Goal: Transaction & Acquisition: Purchase product/service

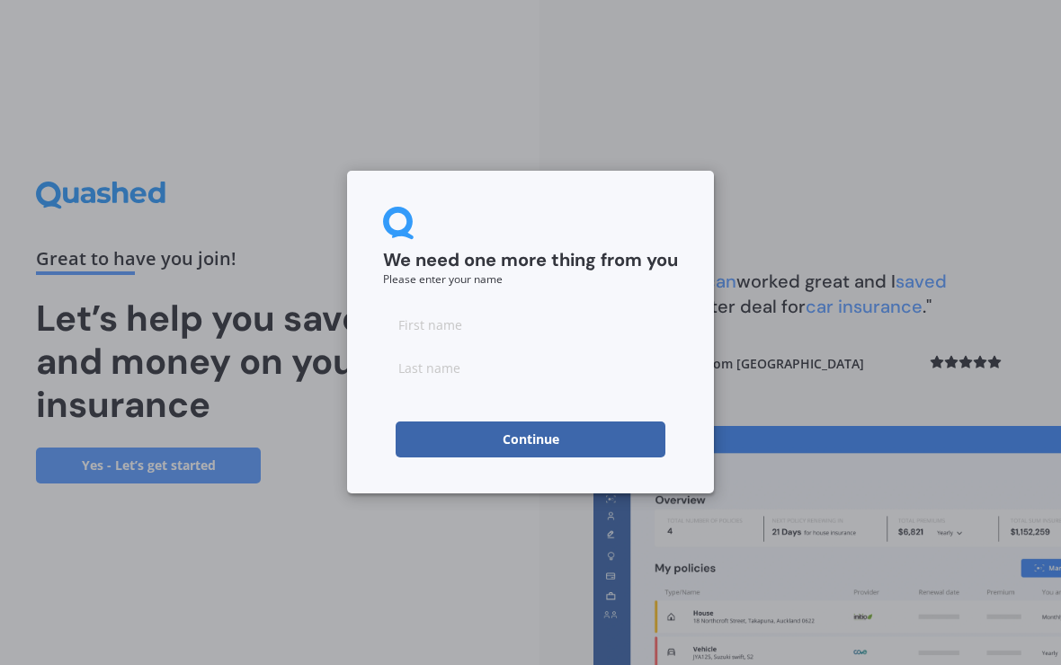
click at [414, 325] on input at bounding box center [530, 325] width 295 height 36
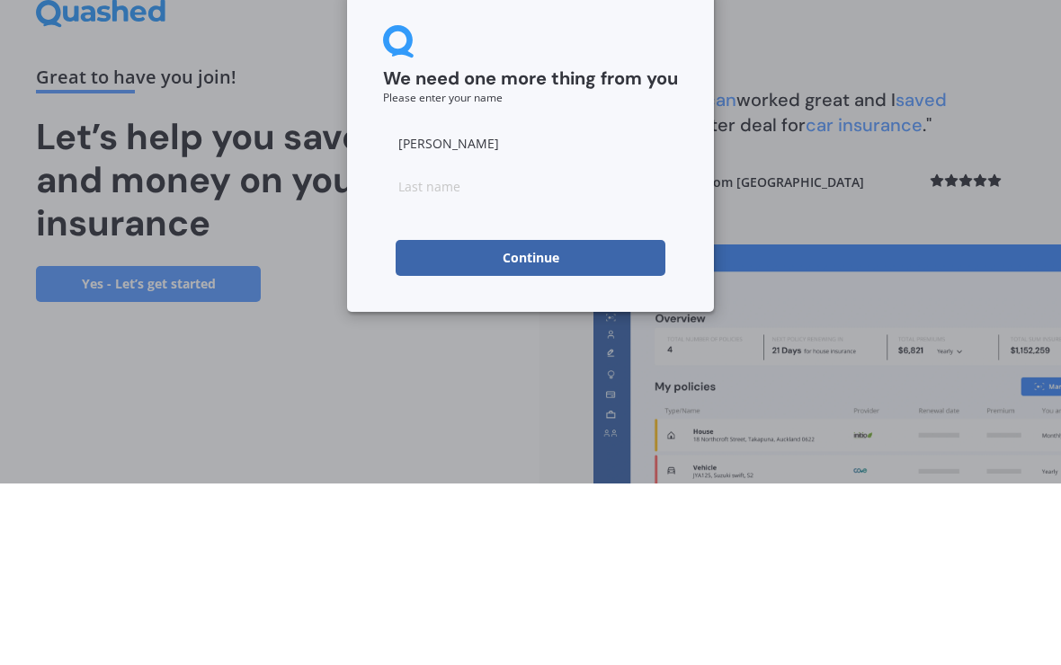
type input "[PERSON_NAME]"
click at [408, 350] on input at bounding box center [530, 368] width 295 height 36
type input "[PERSON_NAME]"
click at [531, 422] on button "Continue" at bounding box center [531, 440] width 270 height 36
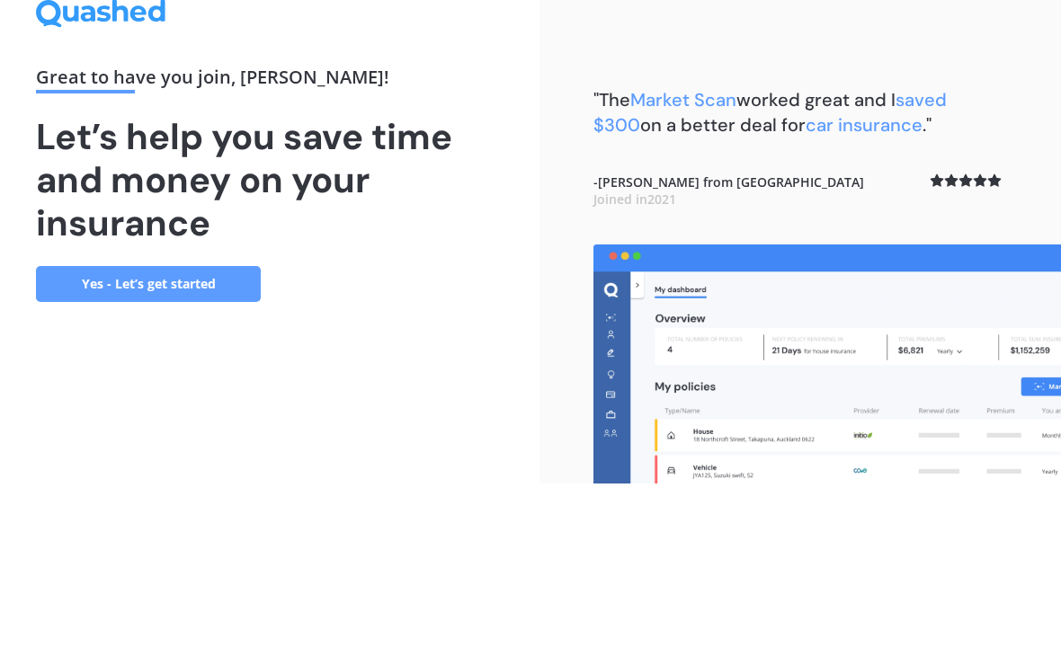
scroll to position [31, 0]
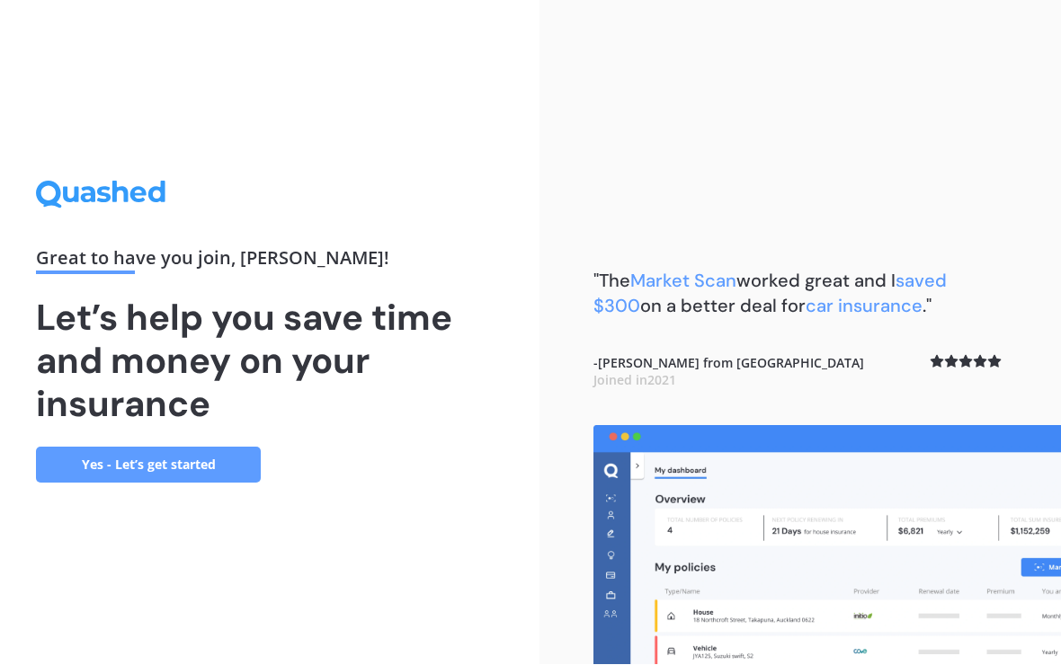
click at [147, 452] on link "Yes - Let’s get started" at bounding box center [148, 466] width 225 height 36
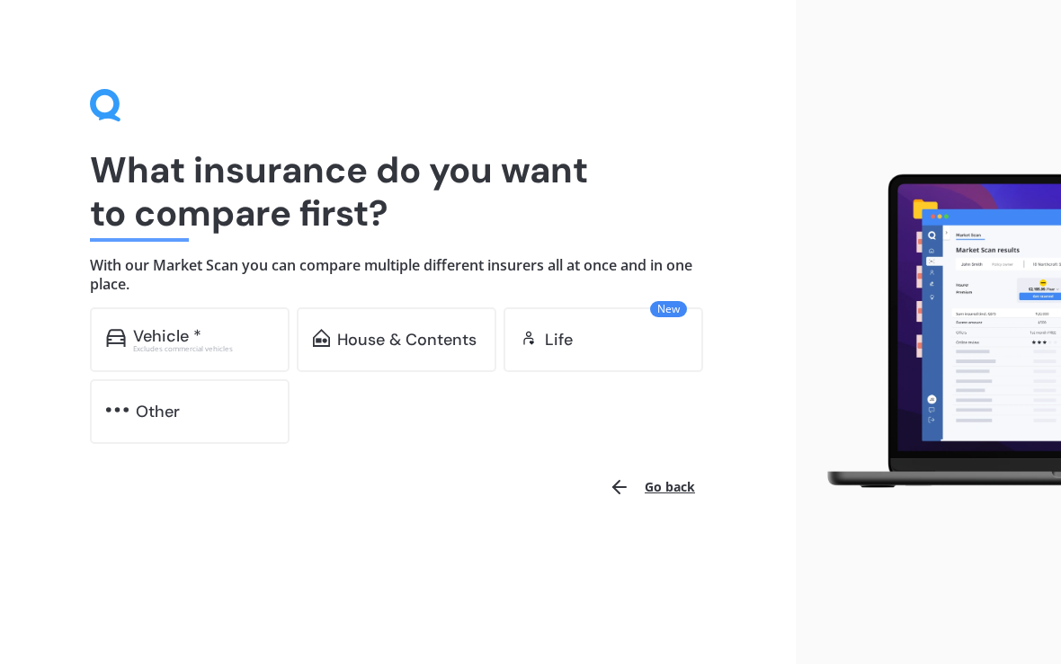
click at [144, 330] on div "Vehicle *" at bounding box center [167, 337] width 68 height 18
click at [156, 330] on div "Vehicle *" at bounding box center [167, 337] width 68 height 18
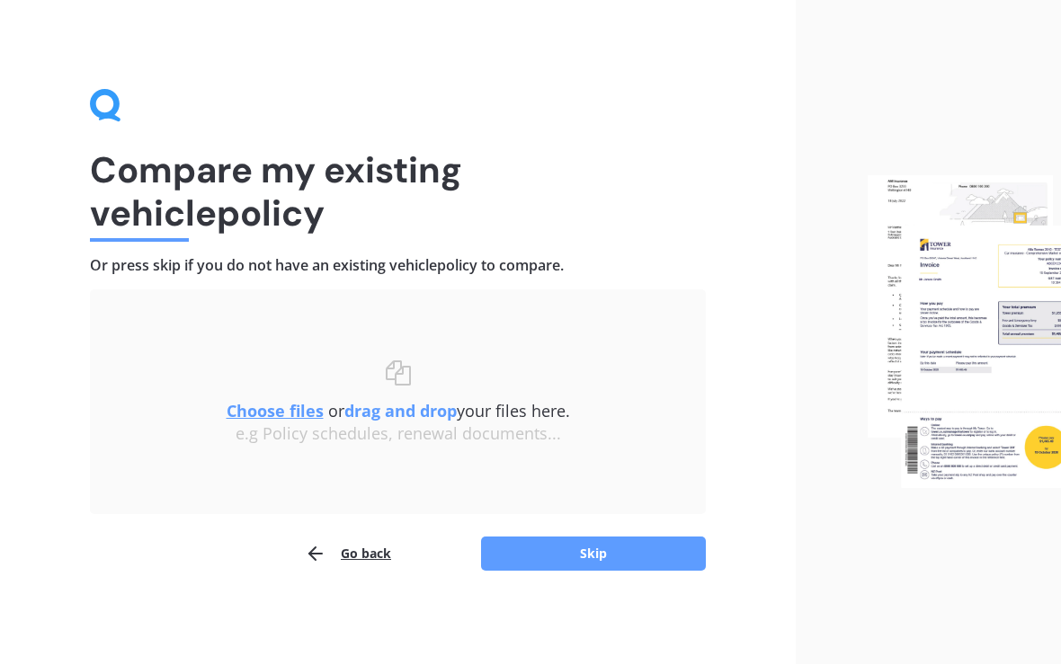
click at [595, 557] on button "Skip" at bounding box center [593, 555] width 225 height 34
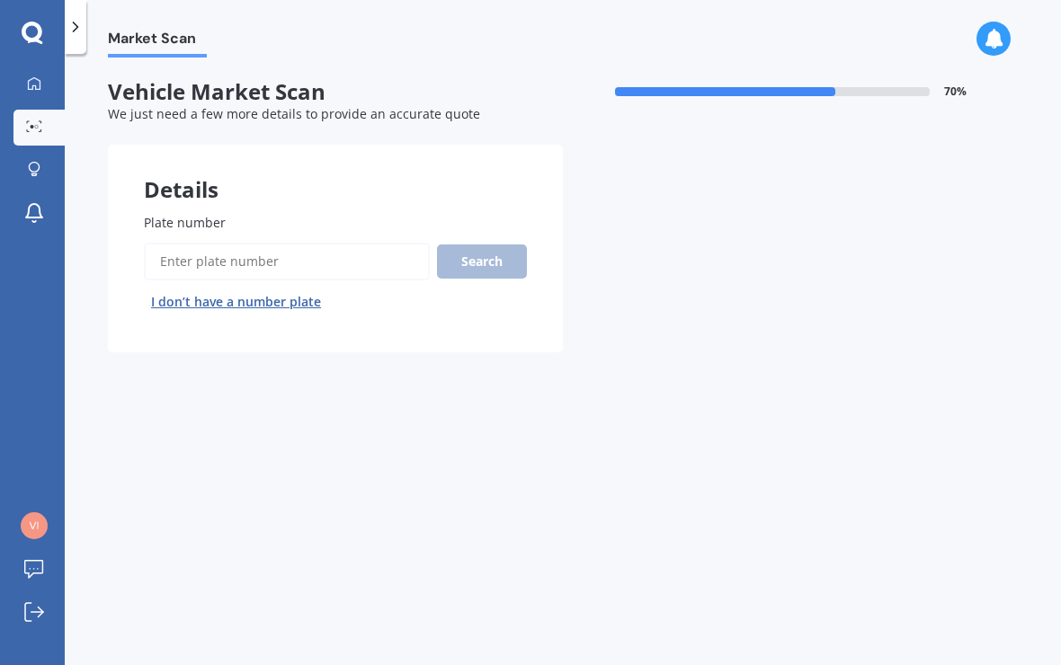
click at [160, 214] on span "Plate number" at bounding box center [185, 222] width 82 height 17
click at [160, 243] on input "Plate number" at bounding box center [287, 262] width 286 height 38
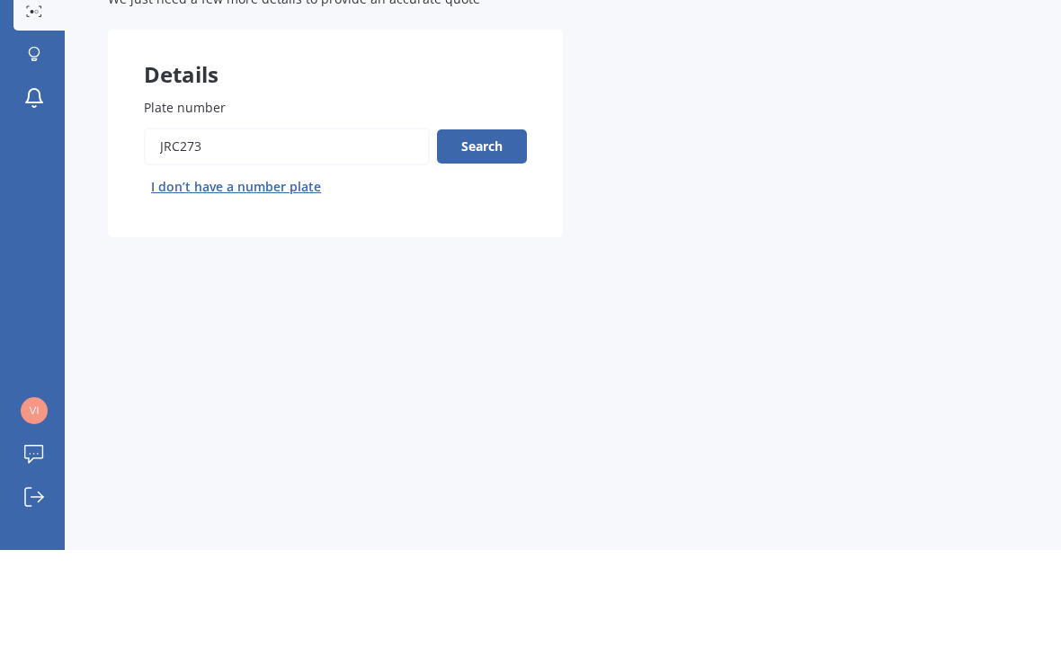
type input "Jrc273"
click at [491, 245] on button "Search" at bounding box center [482, 262] width 90 height 34
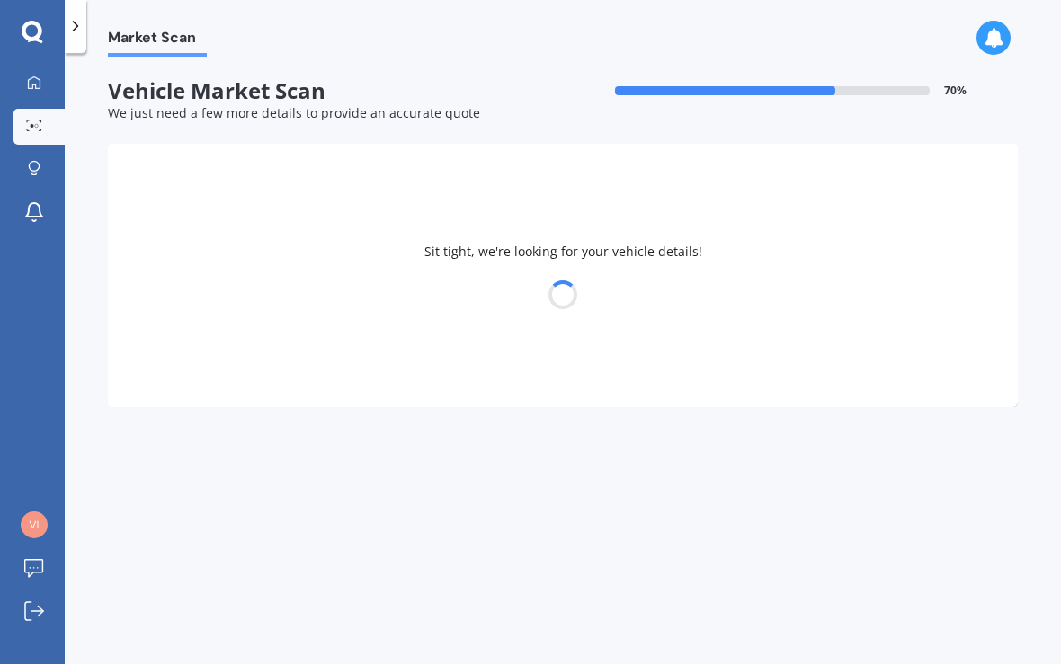
select select "MAZDA"
select select "MPV"
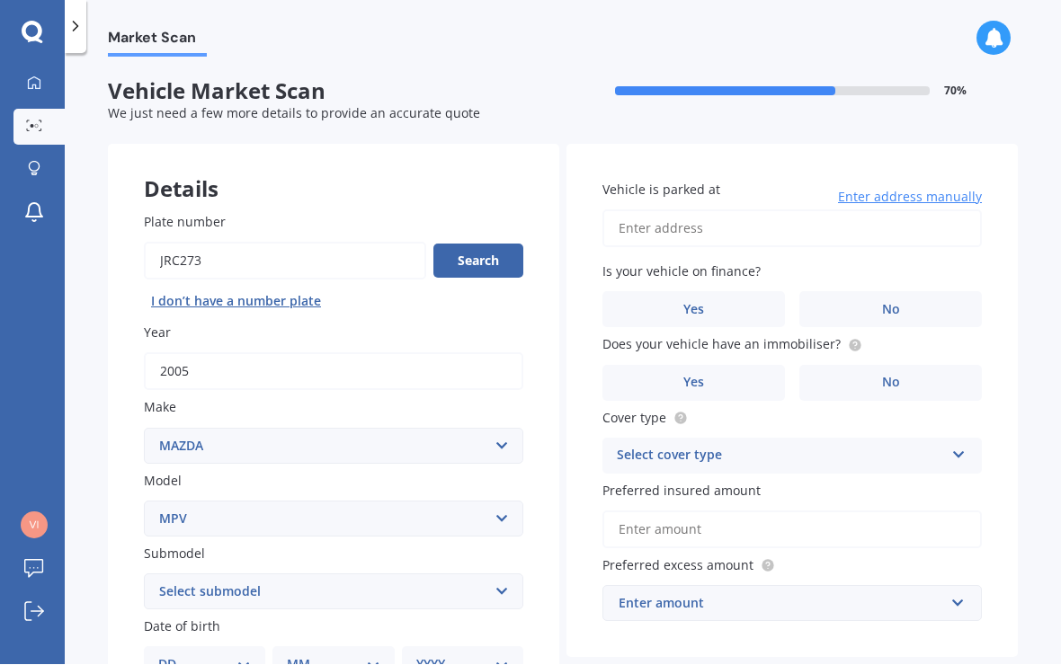
click at [171, 243] on input "Plate number" at bounding box center [285, 262] width 282 height 38
type input "J"
type input "Rjc273"
click at [485, 245] on button "Search" at bounding box center [478, 262] width 90 height 34
type input "2025"
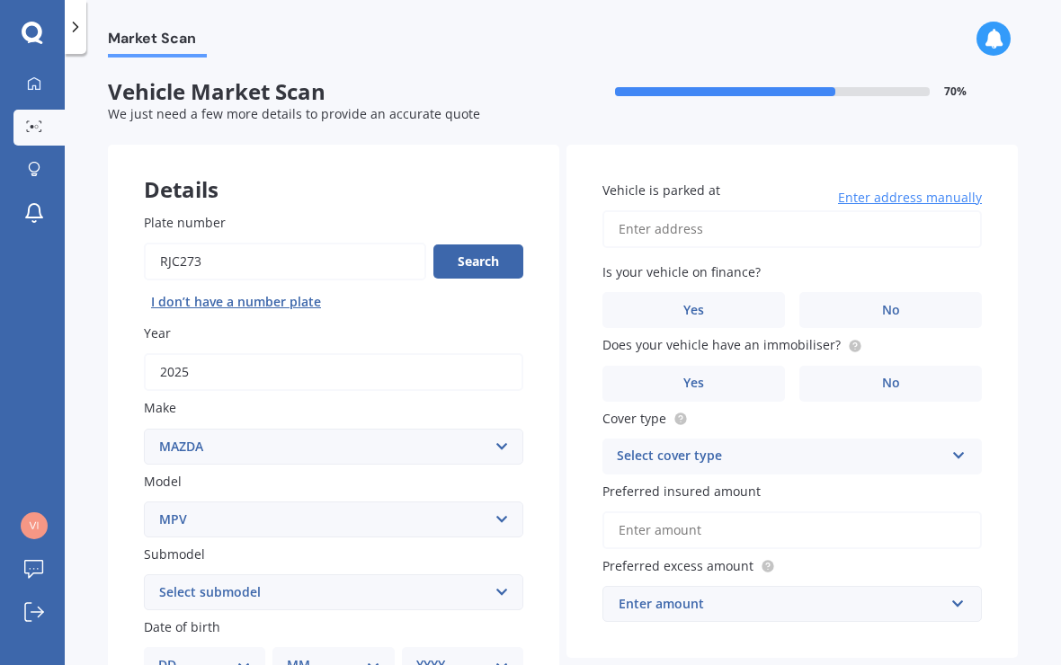
select select "KIA"
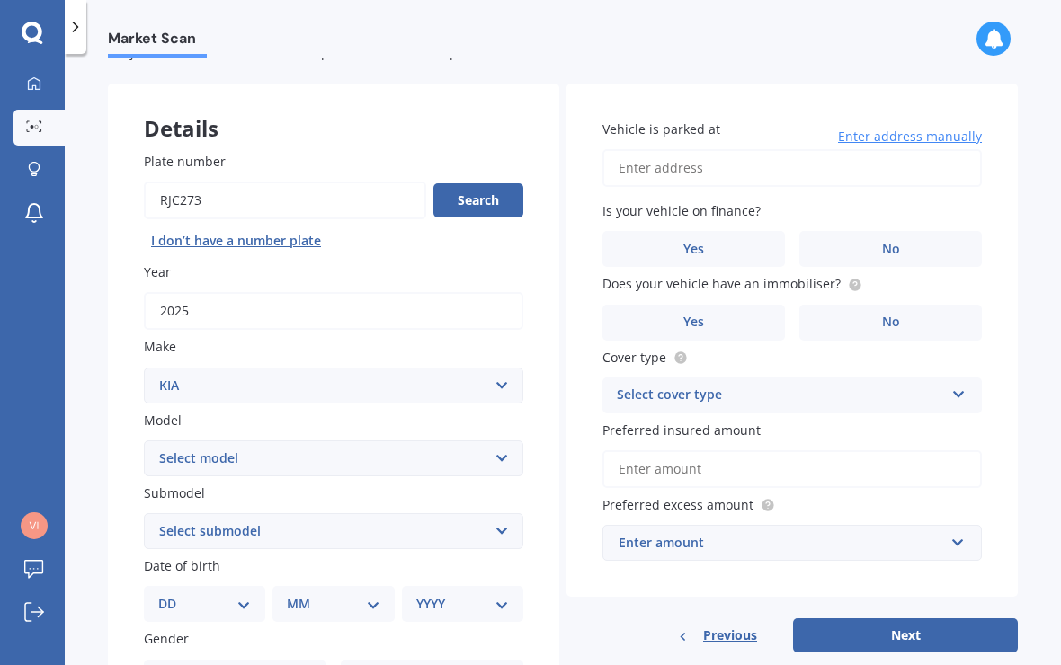
scroll to position [98, 0]
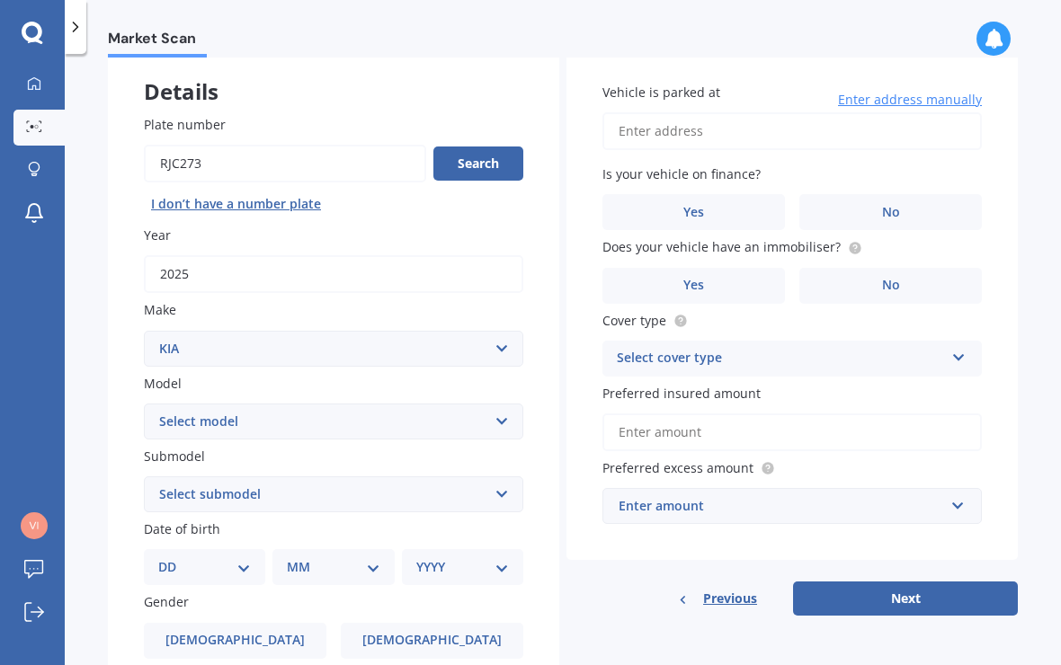
click at [502, 404] on select "Select model Carens [DATE] CERATO Ceres Credos EV6 K2900 Magentis Mentor Niro O…" at bounding box center [333, 422] width 379 height 36
select select "NIRO"
click at [492, 476] on select "Select submodel EARTH 1.6PH/6AM HEV EV EX LTD LTD PHEV WATER 1.6PH/6AM" at bounding box center [333, 494] width 379 height 36
select select "EARTH 1.6PH/6AM HEV"
click at [243, 557] on select "DD 01 02 03 04 05 06 07 08 09 10 11 12 13 14 15 16 17 18 19 20 21 22 23 24 25 2…" at bounding box center [204, 567] width 93 height 20
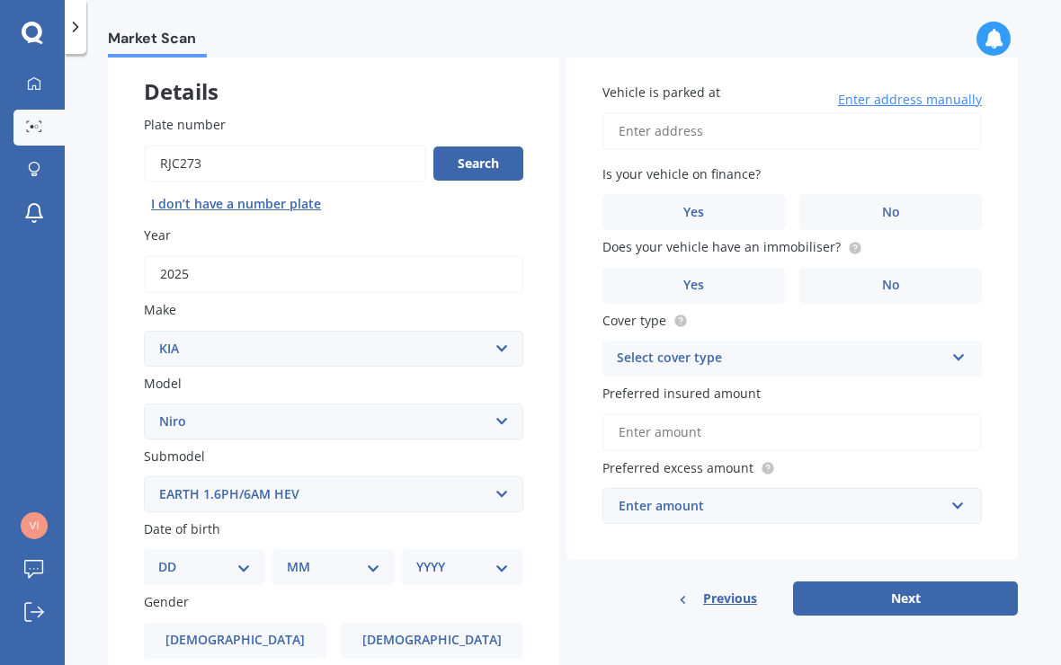
click at [244, 557] on select "DD 01 02 03 04 05 06 07 08 09 10 11 12 13 14 15 16 17 18 19 20 21 22 23 24 25 2…" at bounding box center [204, 567] width 93 height 20
select select "09"
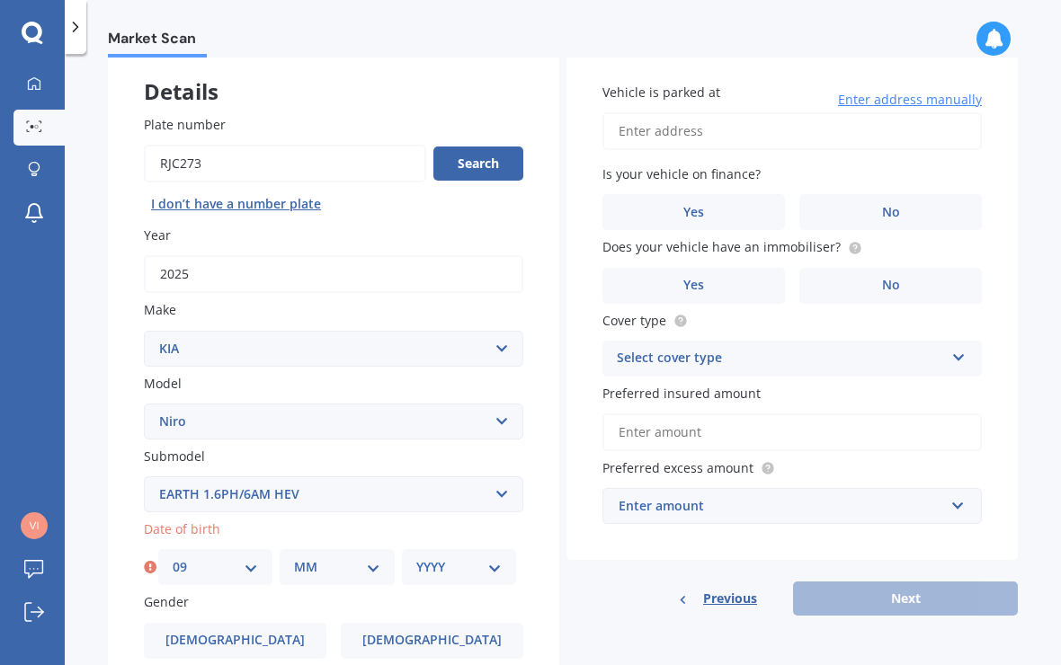
click at [312, 557] on select "MM 01 02 03 04 05 06 07 08 09 10 11 12" at bounding box center [336, 567] width 85 height 20
select select "09"
click at [499, 557] on select "YYYY 2025 2024 2023 2022 2021 2020 2019 2018 2017 2016 2015 2014 2013 2012 2011…" at bounding box center [458, 567] width 85 height 20
select select "1958"
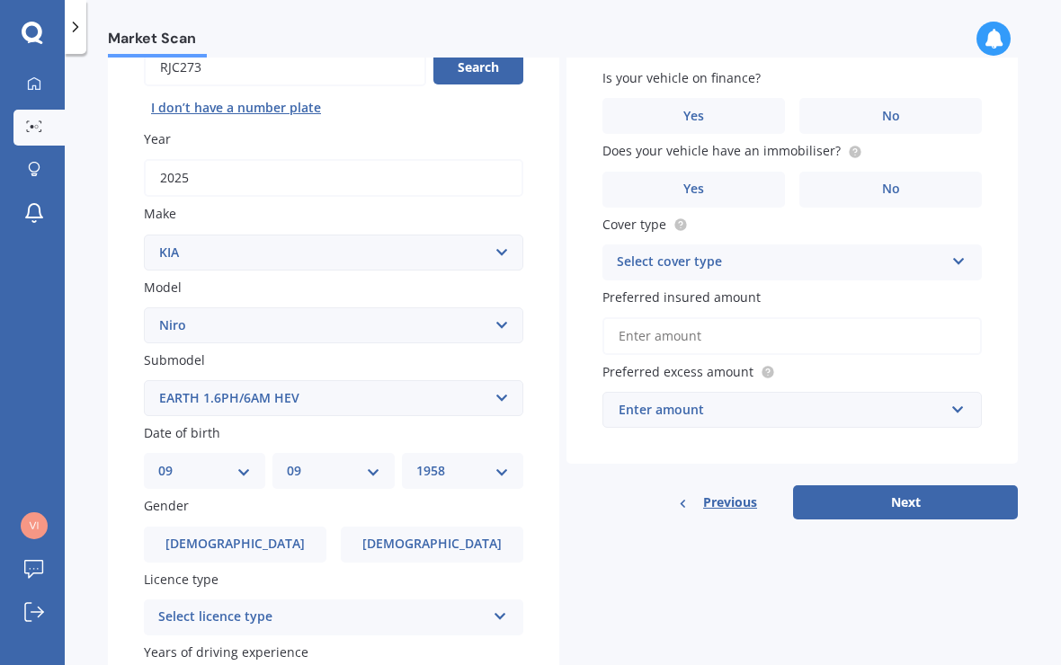
scroll to position [202, 0]
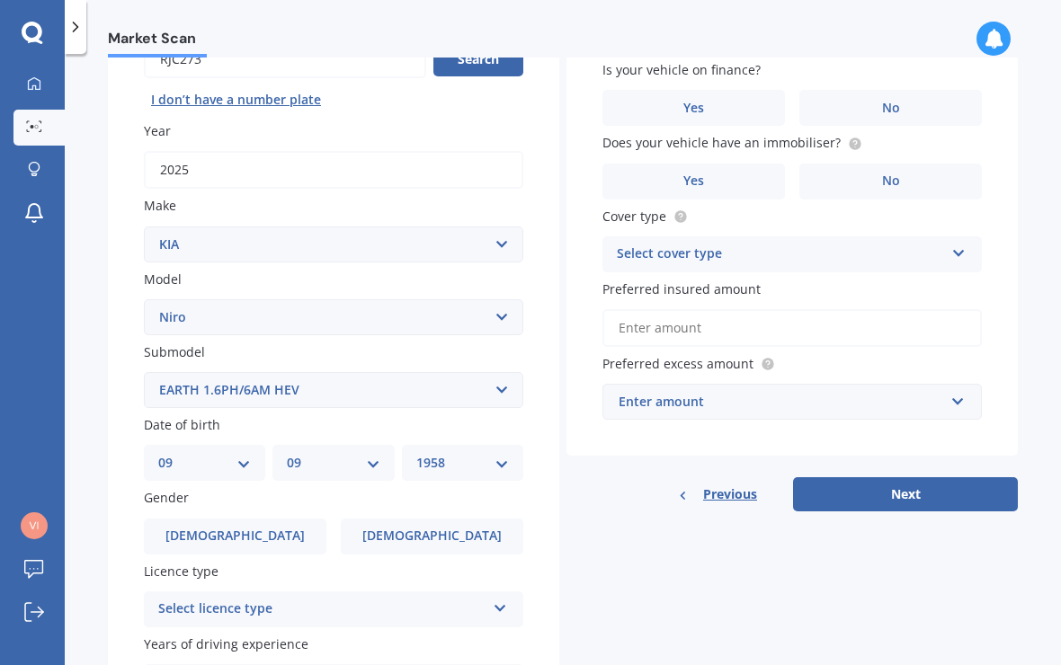
click at [411, 529] on span "[DEMOGRAPHIC_DATA]" at bounding box center [431, 536] width 139 height 15
click at [0, 0] on input "[DEMOGRAPHIC_DATA]" at bounding box center [0, 0] width 0 height 0
click at [168, 599] on div "Select licence type" at bounding box center [321, 610] width 327 height 22
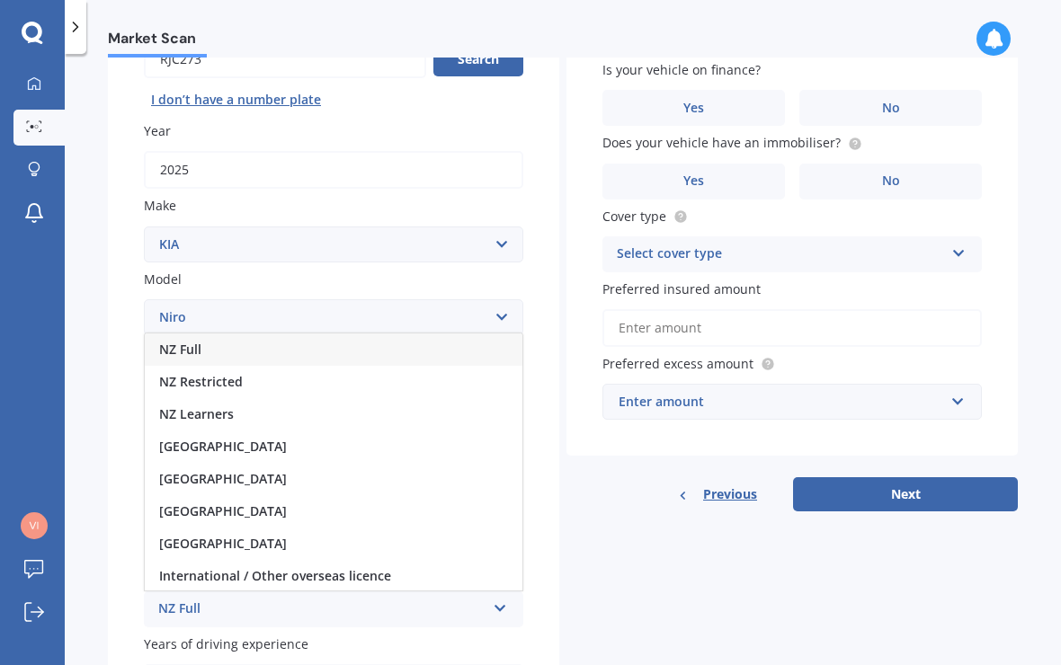
click at [166, 341] on span "NZ Full" at bounding box center [180, 349] width 42 height 17
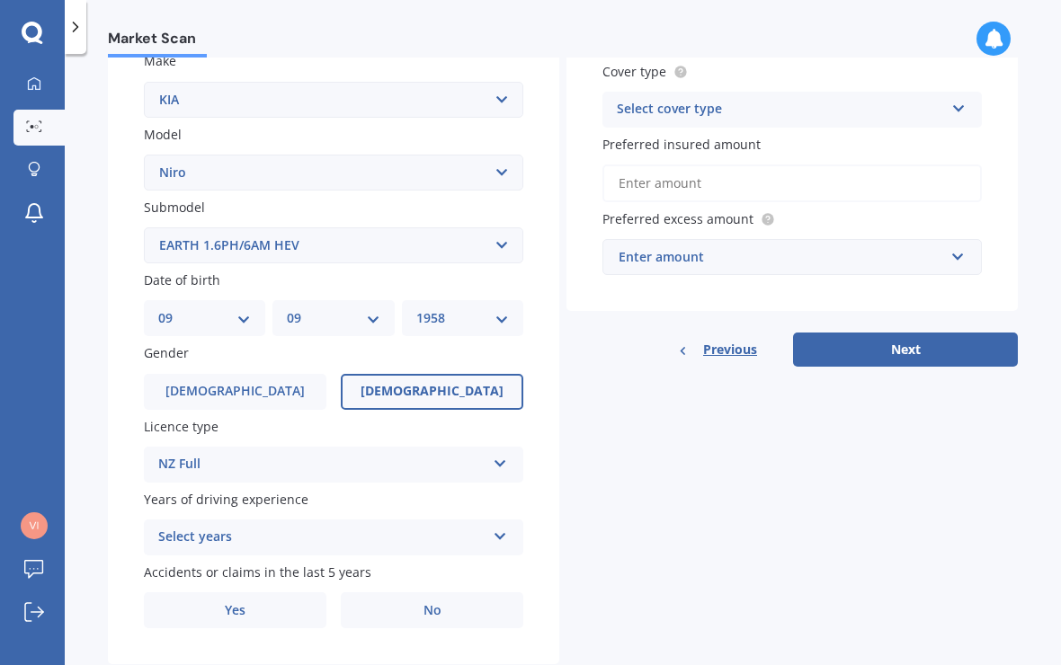
scroll to position [347, 0]
click at [495, 527] on icon at bounding box center [500, 533] width 15 height 13
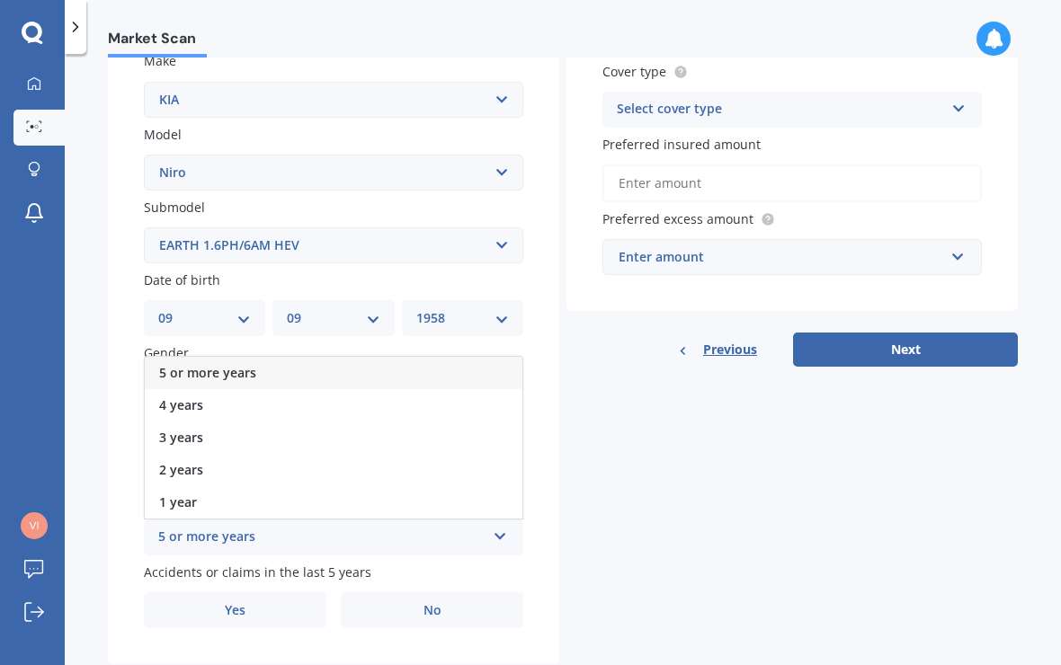
click at [180, 364] on span "5 or more years" at bounding box center [207, 372] width 97 height 17
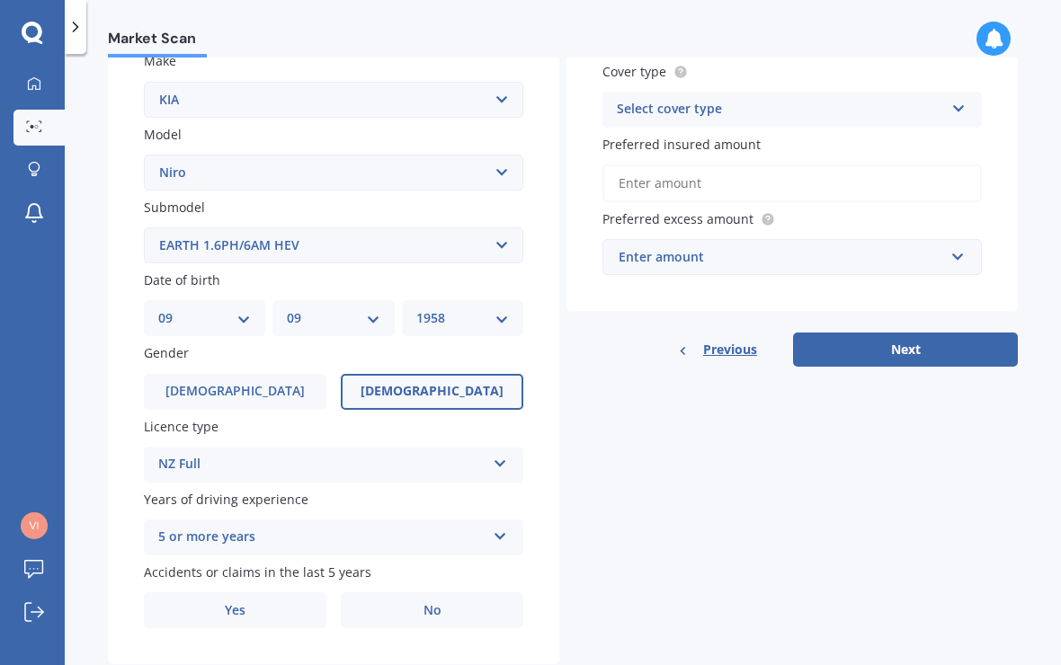
click at [419, 592] on label "No" at bounding box center [432, 610] width 182 height 36
click at [0, 0] on input "No" at bounding box center [0, 0] width 0 height 0
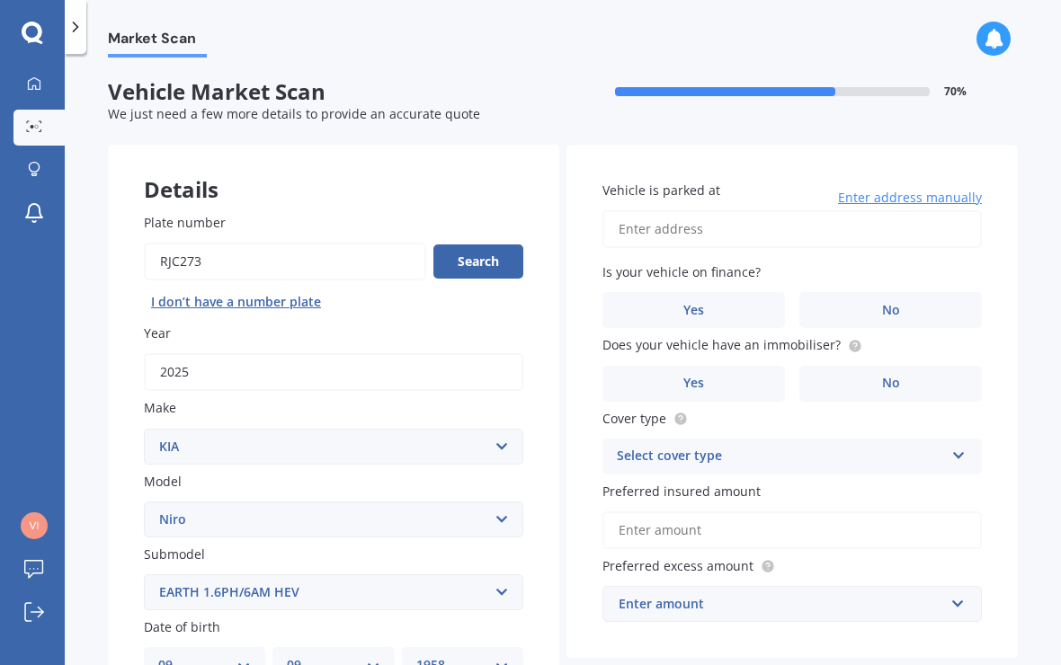
scroll to position [0, 0]
click at [628, 210] on input "Vehicle is parked at" at bounding box center [791, 229] width 379 height 38
type input "[STREET_ADDRESS]"
click at [885, 303] on span "No" at bounding box center [891, 310] width 18 height 15
click at [0, 0] on input "No" at bounding box center [0, 0] width 0 height 0
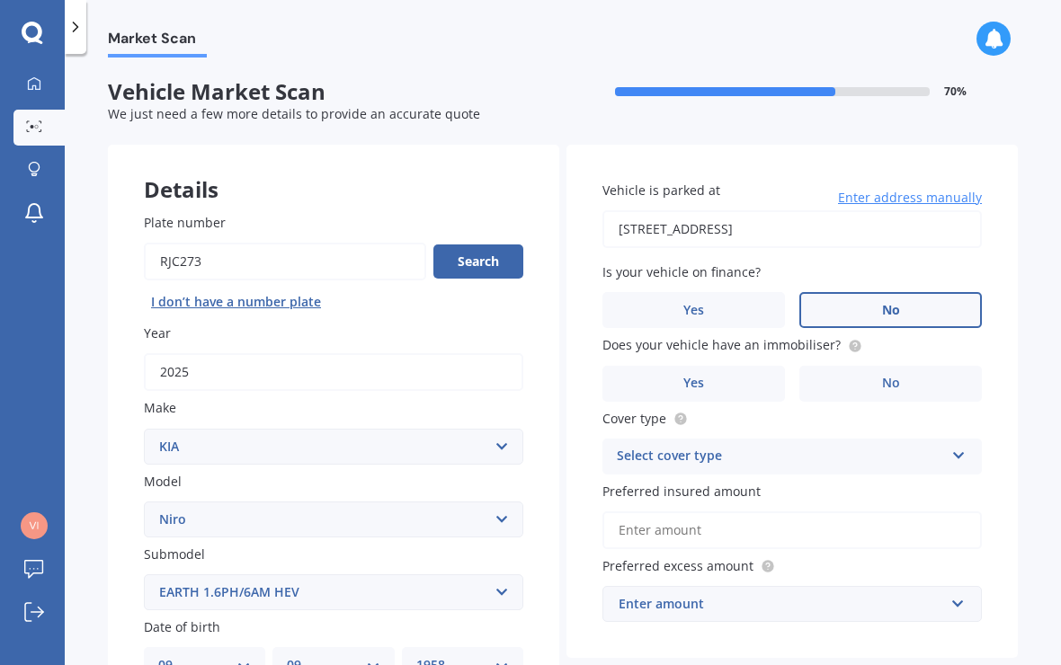
click at [687, 366] on label "Yes" at bounding box center [693, 384] width 182 height 36
click at [0, 0] on input "Yes" at bounding box center [0, 0] width 0 height 0
click at [957, 446] on icon at bounding box center [958, 452] width 15 height 13
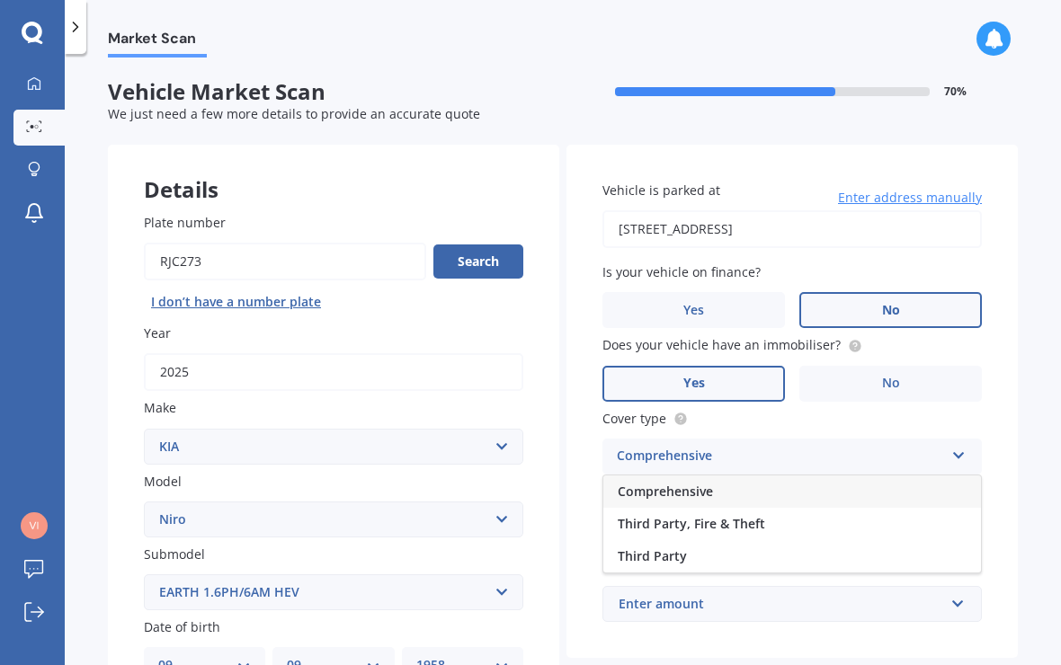
click at [649, 483] on span "Comprehensive" at bounding box center [665, 491] width 95 height 17
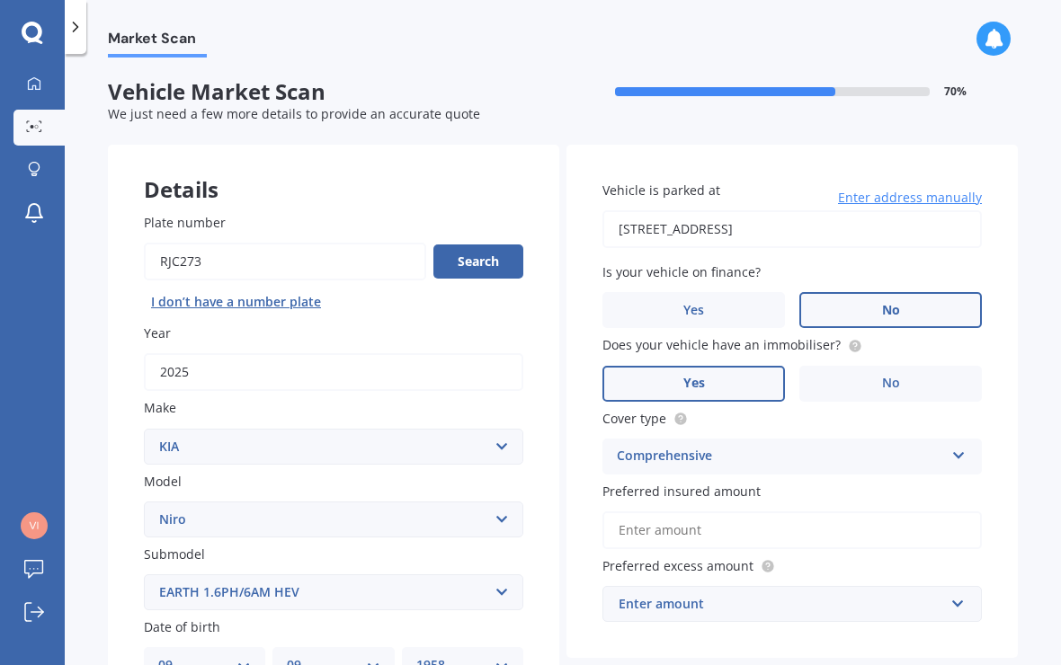
click at [629, 512] on input "Preferred insured amount" at bounding box center [791, 531] width 379 height 38
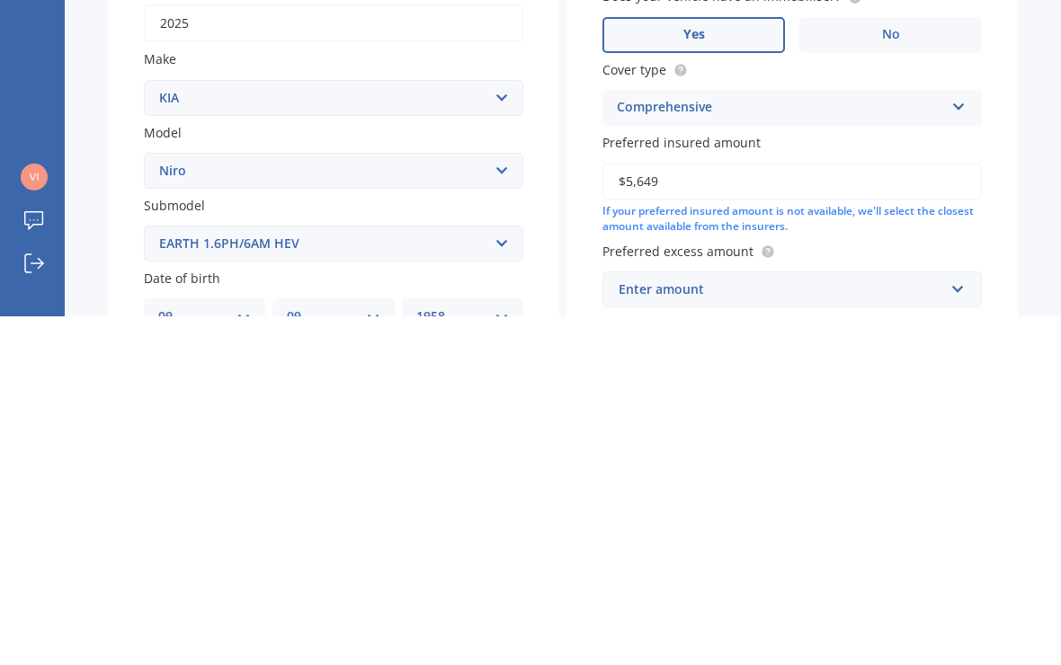
type input "$56,490"
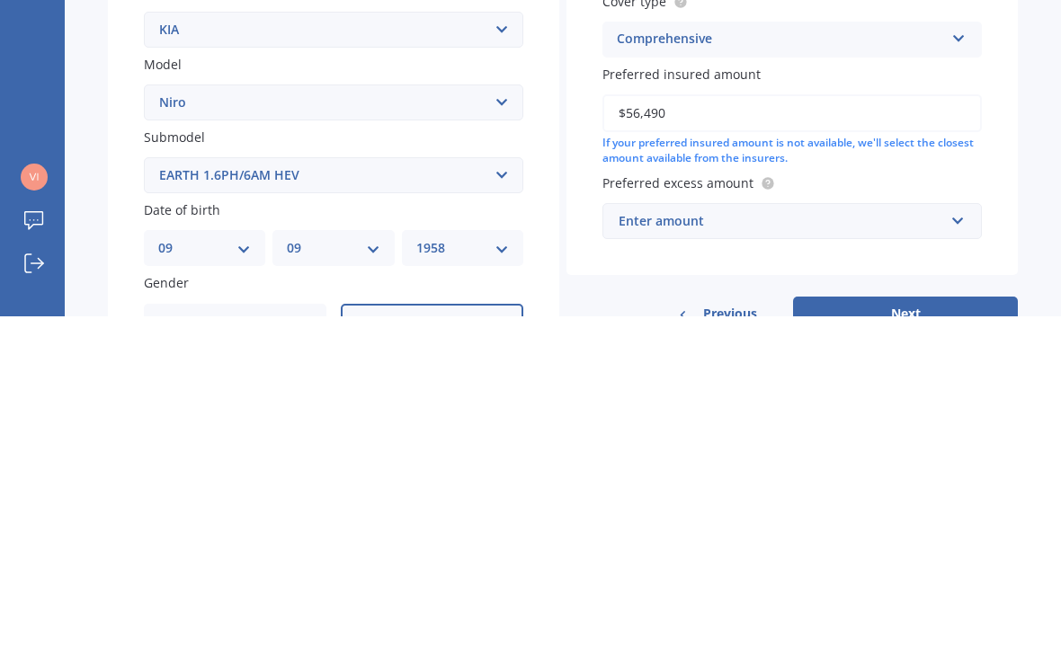
scroll to position [84, 0]
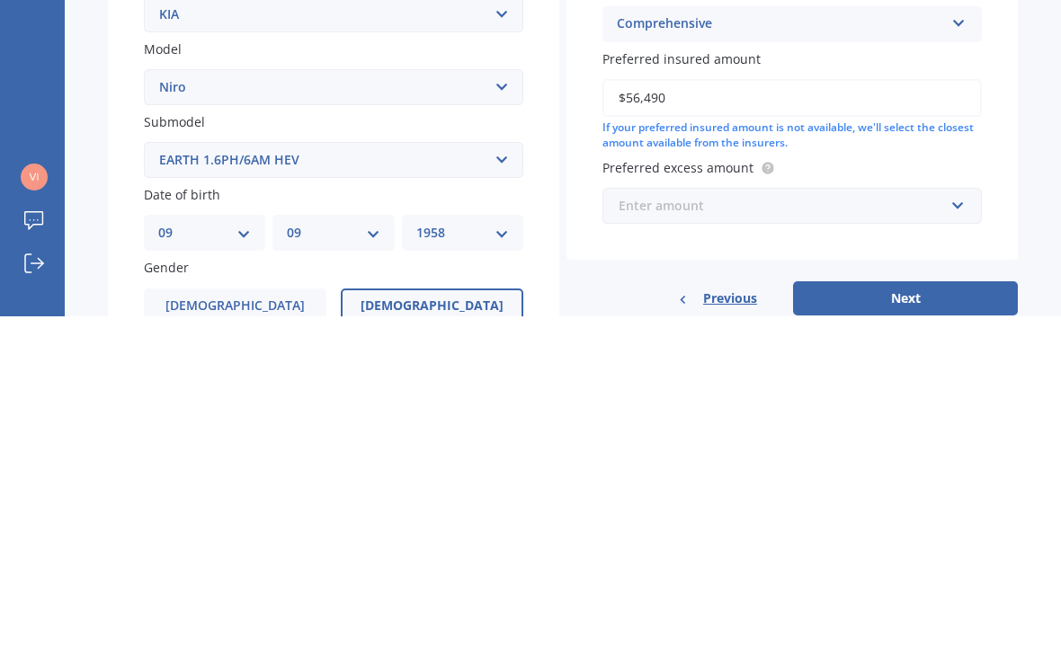
click at [964, 538] on input "text" at bounding box center [785, 555] width 363 height 34
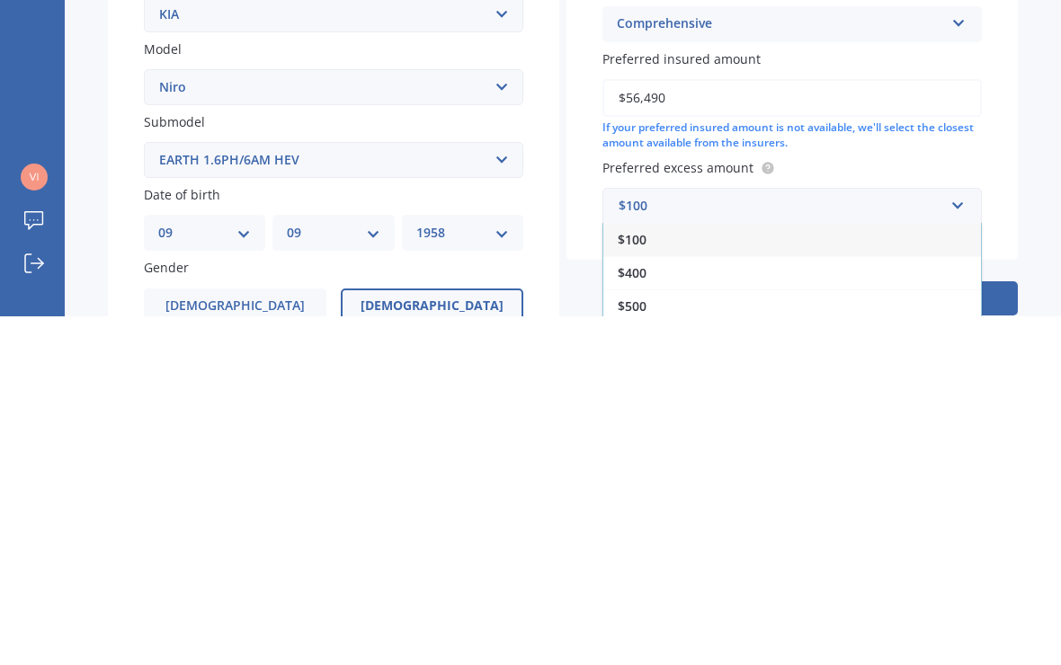
click at [631, 646] on span "$500" at bounding box center [632, 654] width 29 height 17
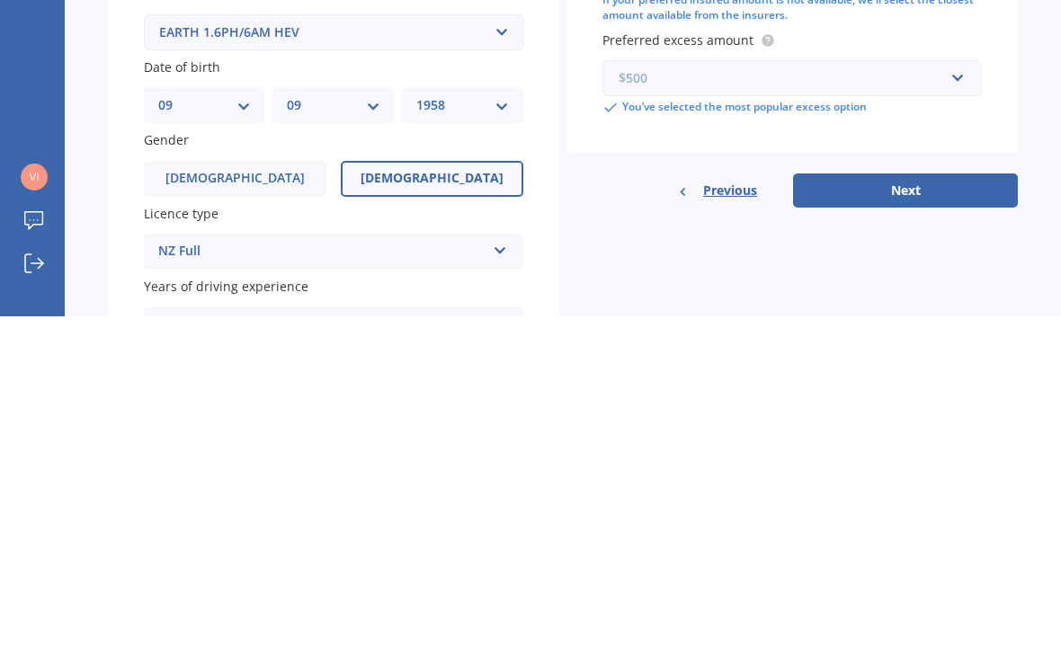
scroll to position [213, 0]
click at [898, 521] on button "Next" at bounding box center [905, 538] width 225 height 34
select select "09"
select select "1958"
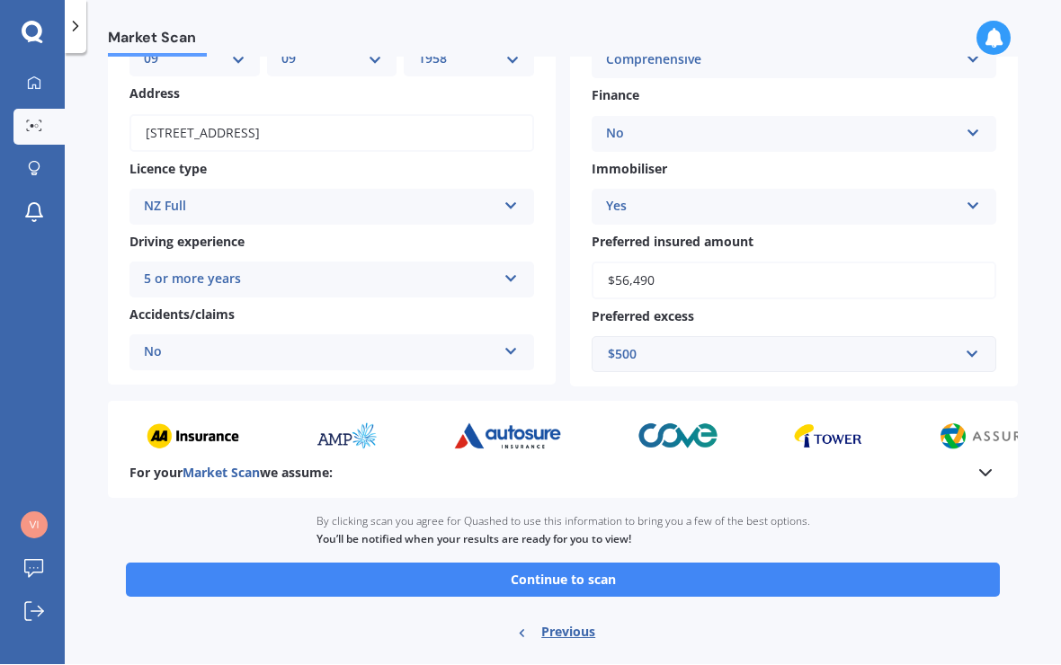
scroll to position [220, 0]
click at [540, 564] on button "Continue to scan" at bounding box center [563, 581] width 874 height 34
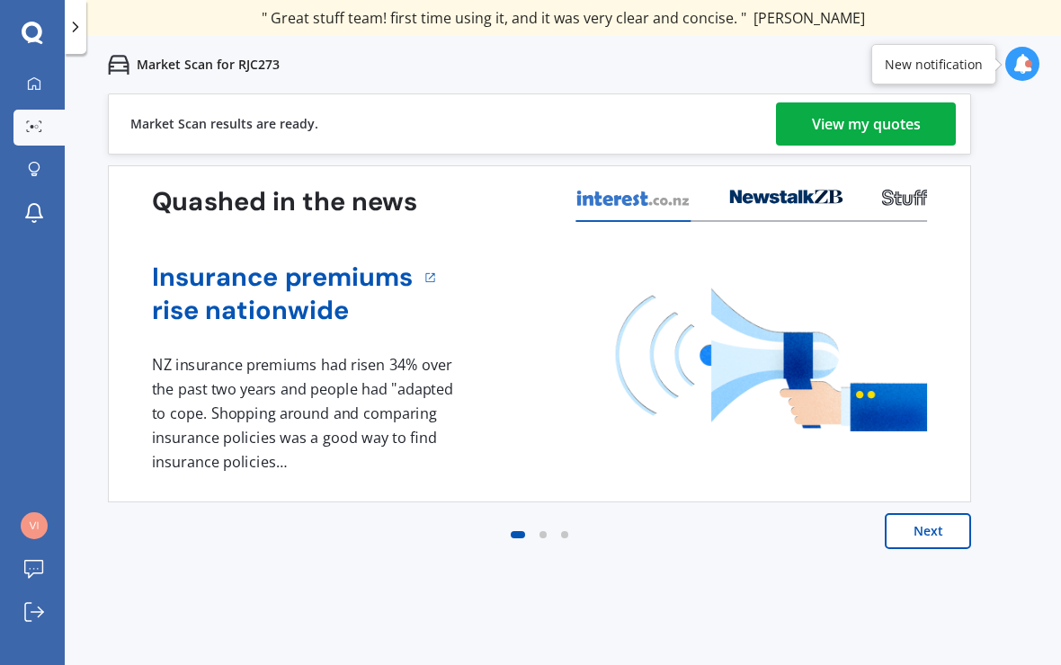
click at [926, 538] on button "Next" at bounding box center [928, 531] width 86 height 36
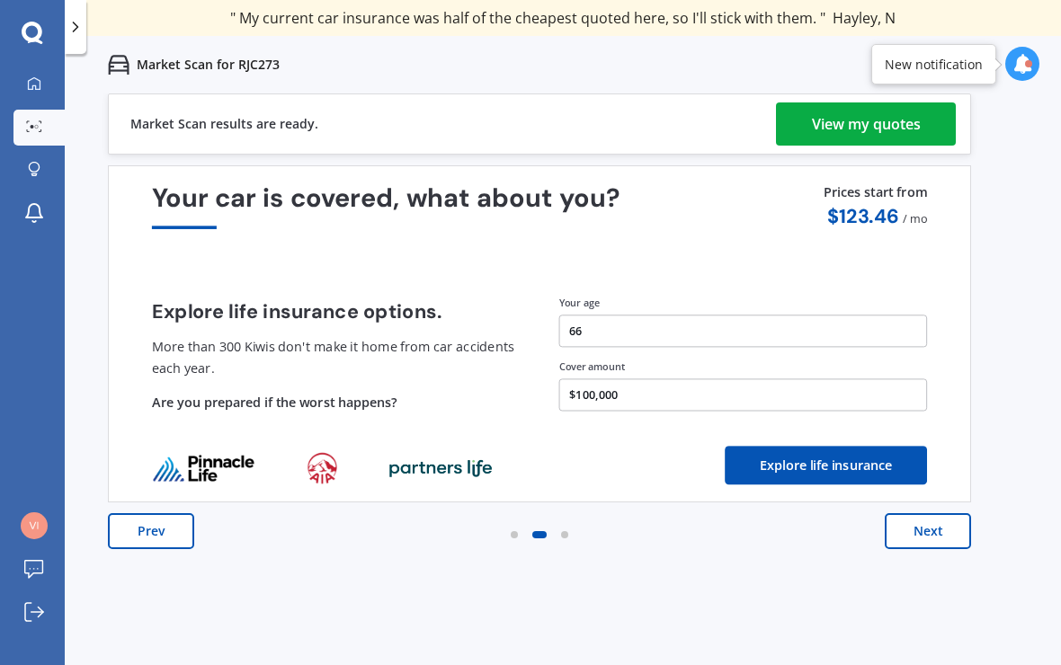
click at [933, 524] on button "Next" at bounding box center [928, 531] width 86 height 36
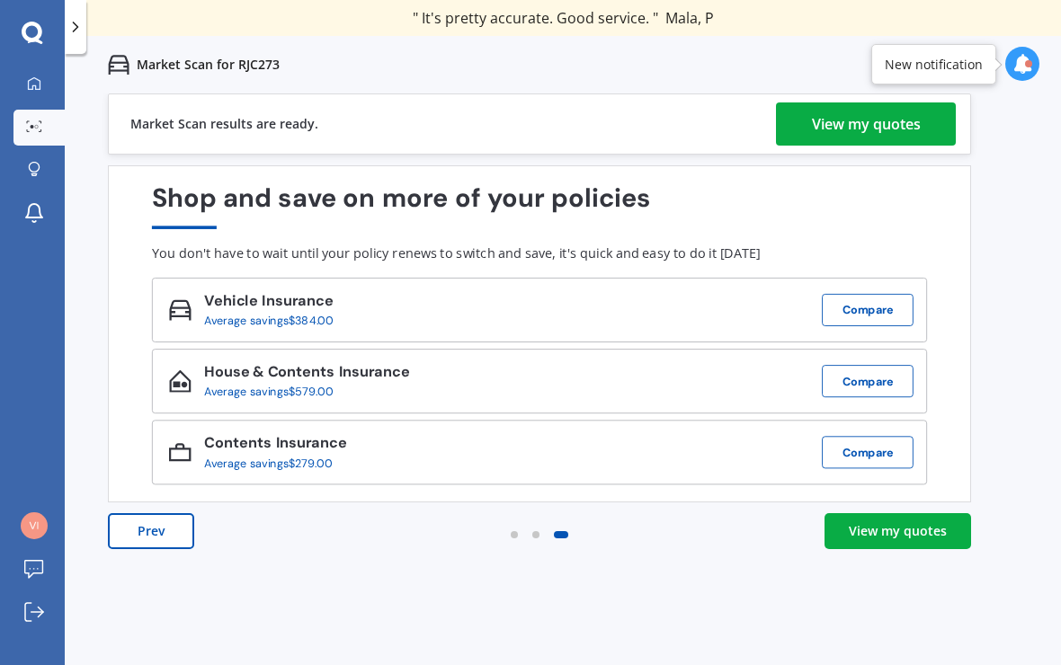
click at [851, 133] on div "View my quotes" at bounding box center [866, 123] width 109 height 43
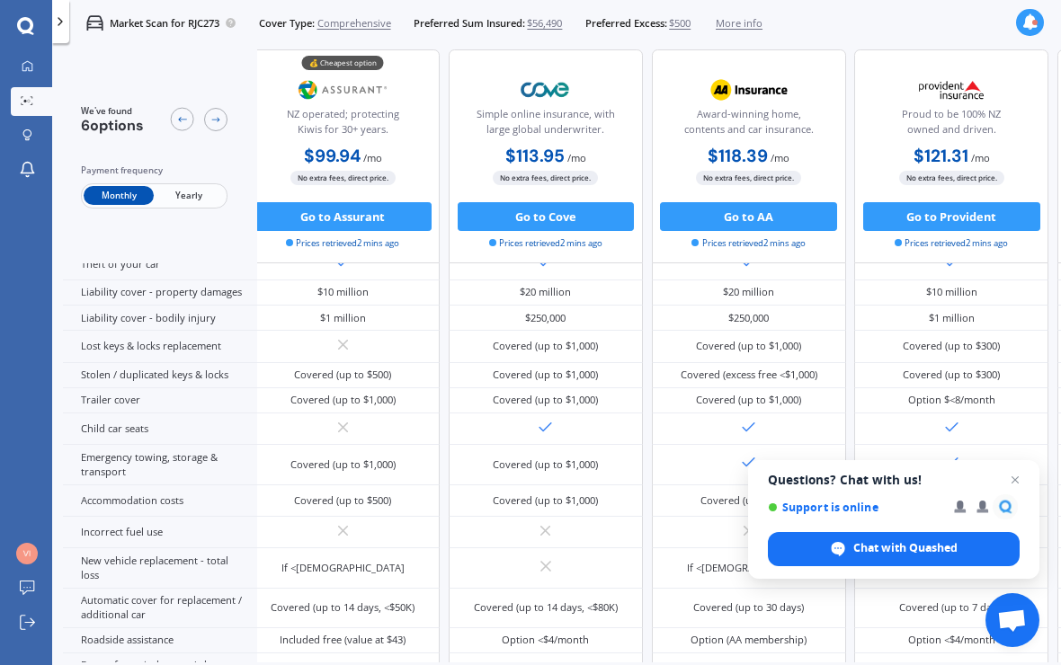
scroll to position [180, 14]
click at [1013, 506] on span "Open chat" at bounding box center [1004, 506] width 25 height 25
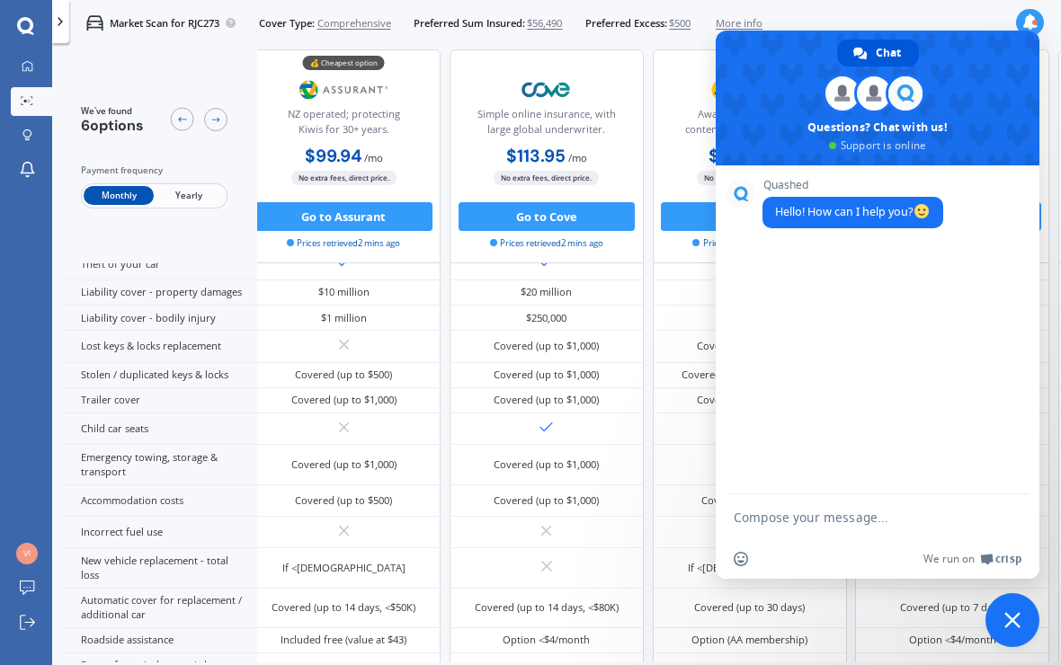
click at [843, 409] on div "Quashed Hello! How can I help you?" at bounding box center [878, 329] width 324 height 329
click at [772, 111] on span at bounding box center [878, 98] width 324 height 135
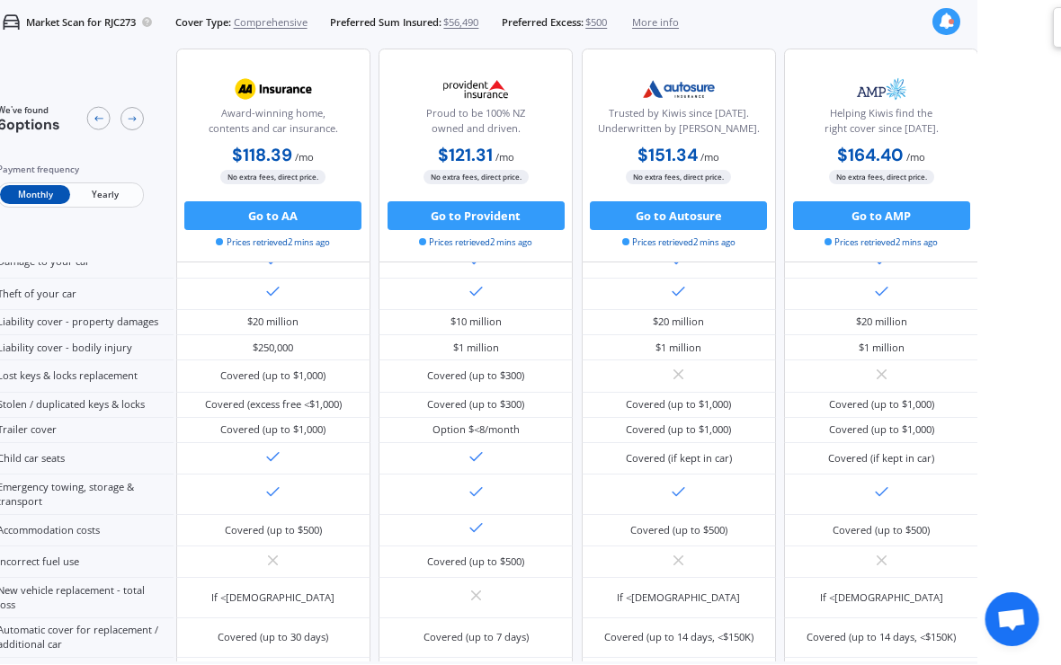
scroll to position [31, 0]
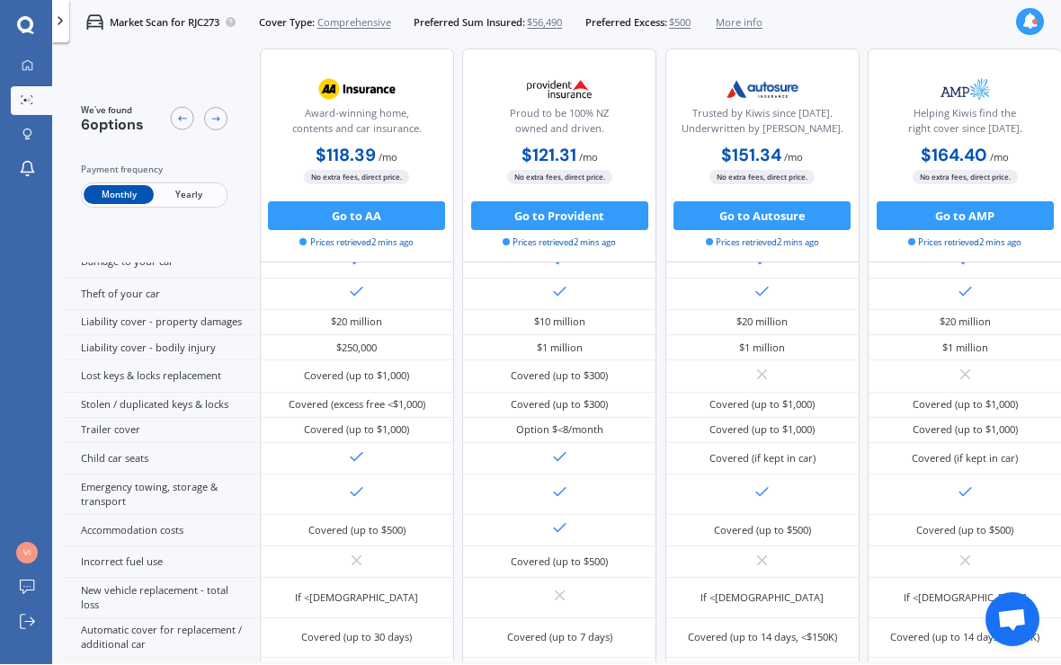
click at [181, 114] on icon at bounding box center [182, 120] width 12 height 12
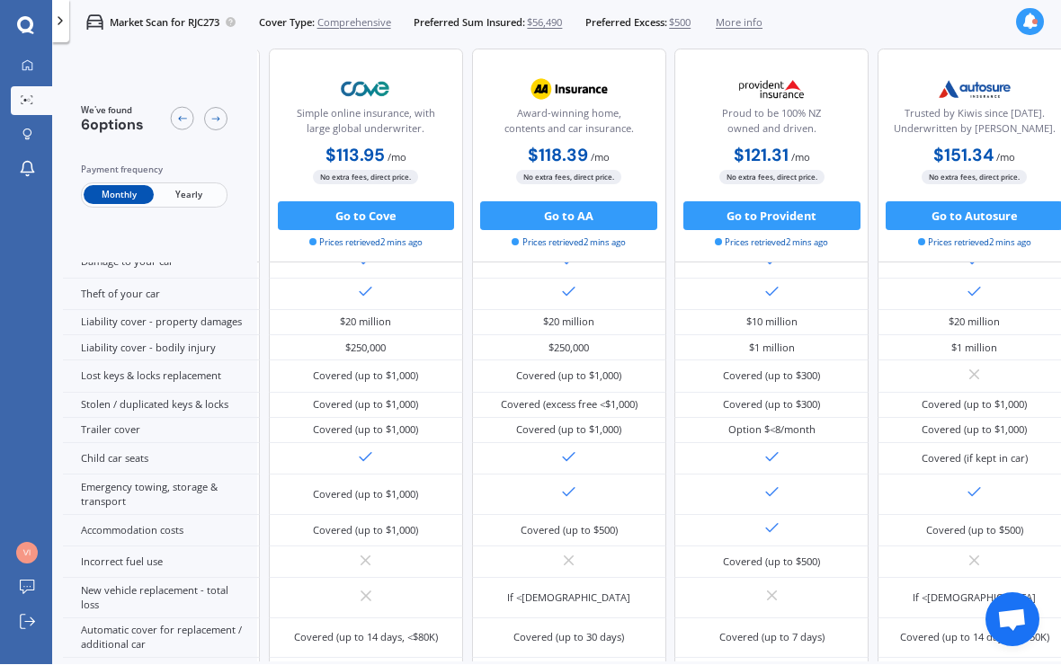
scroll to position [142, 202]
